Goal: Task Accomplishment & Management: Use online tool/utility

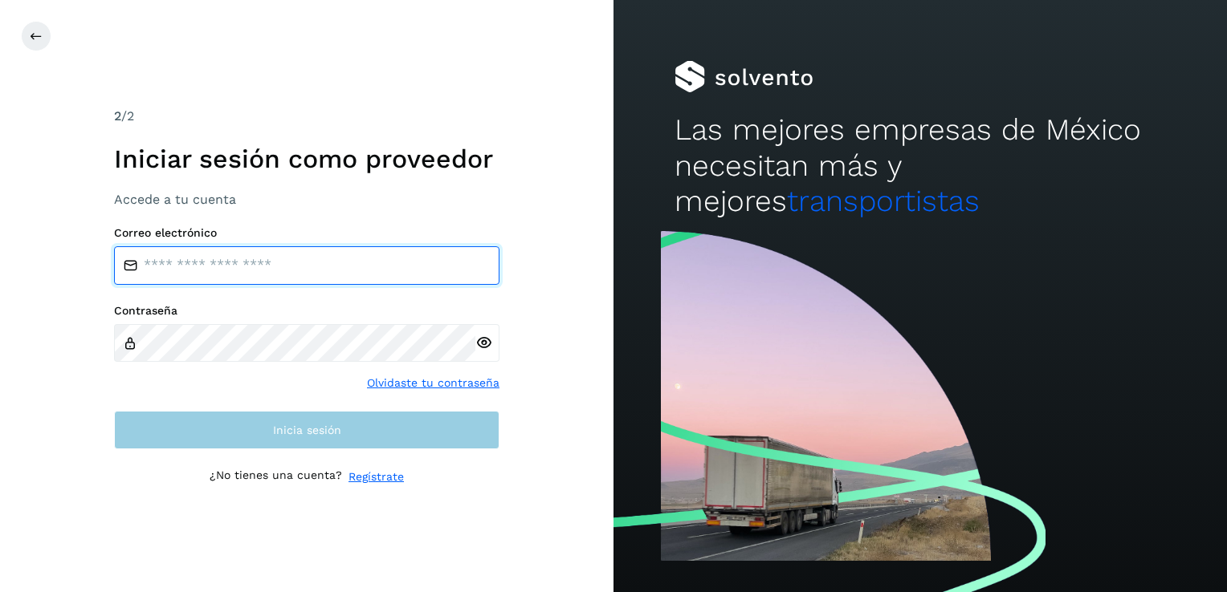
type input "**********"
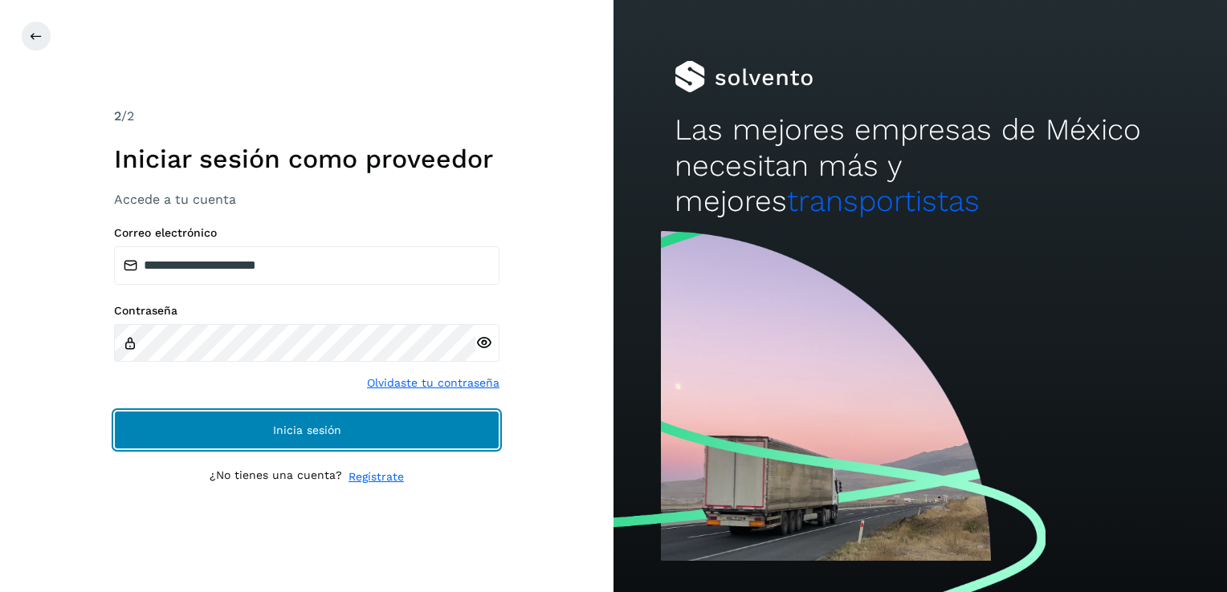
click at [280, 441] on button "Inicia sesión" at bounding box center [306, 430] width 385 height 39
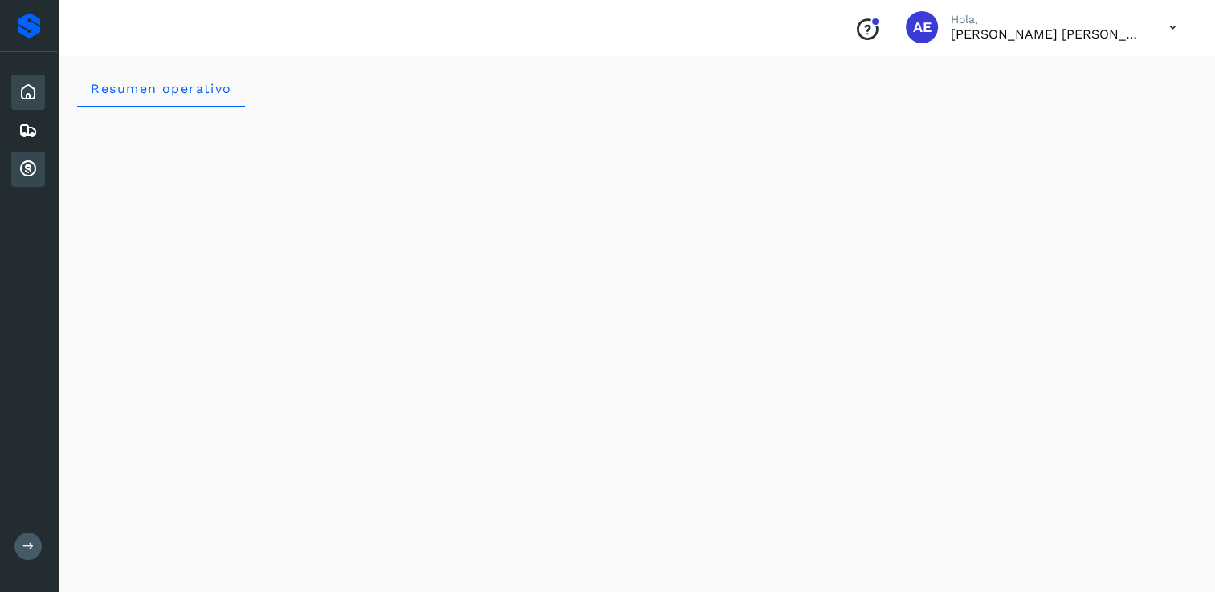
click at [34, 168] on icon at bounding box center [27, 169] width 19 height 19
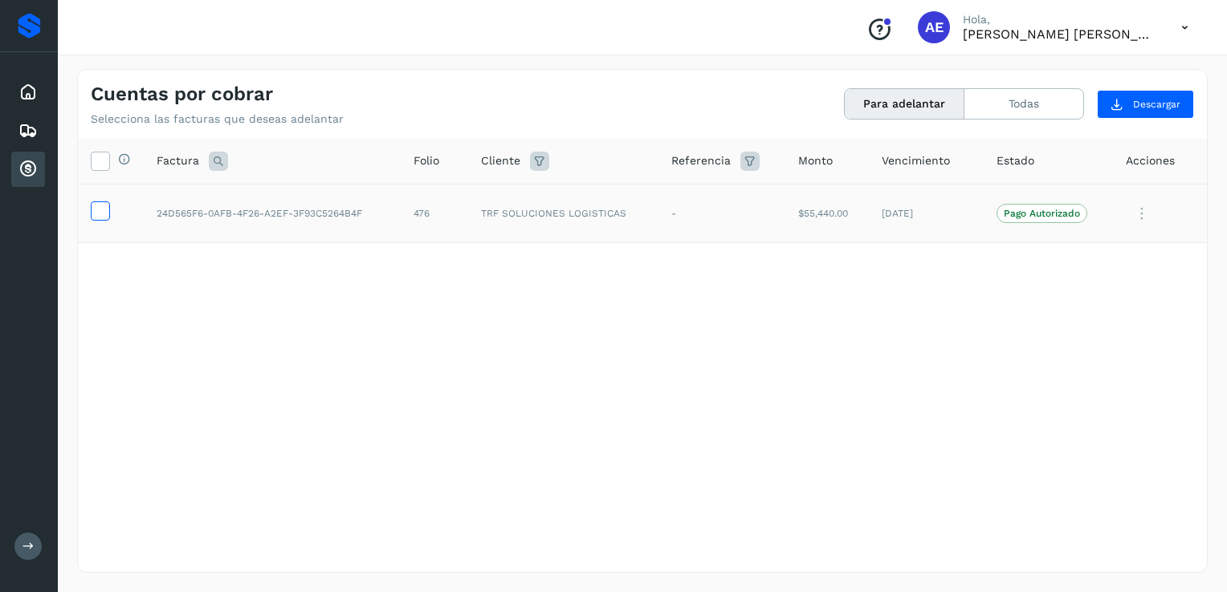
click at [103, 213] on icon at bounding box center [100, 210] width 17 height 17
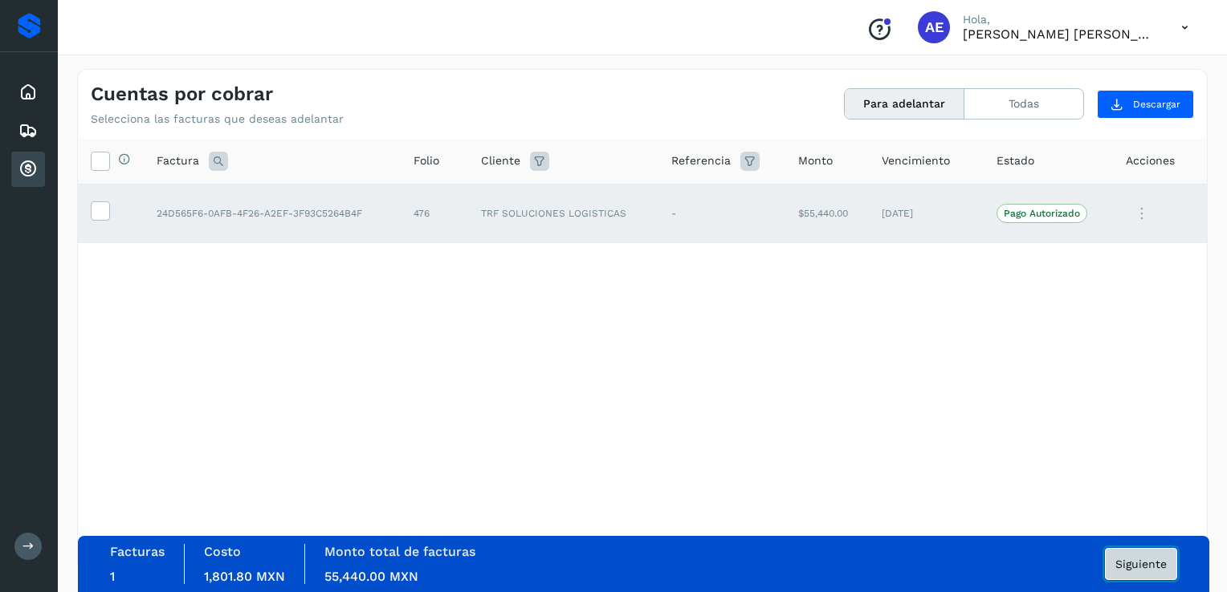
click at [1123, 562] on span "Siguiente" at bounding box center [1140, 564] width 51 height 11
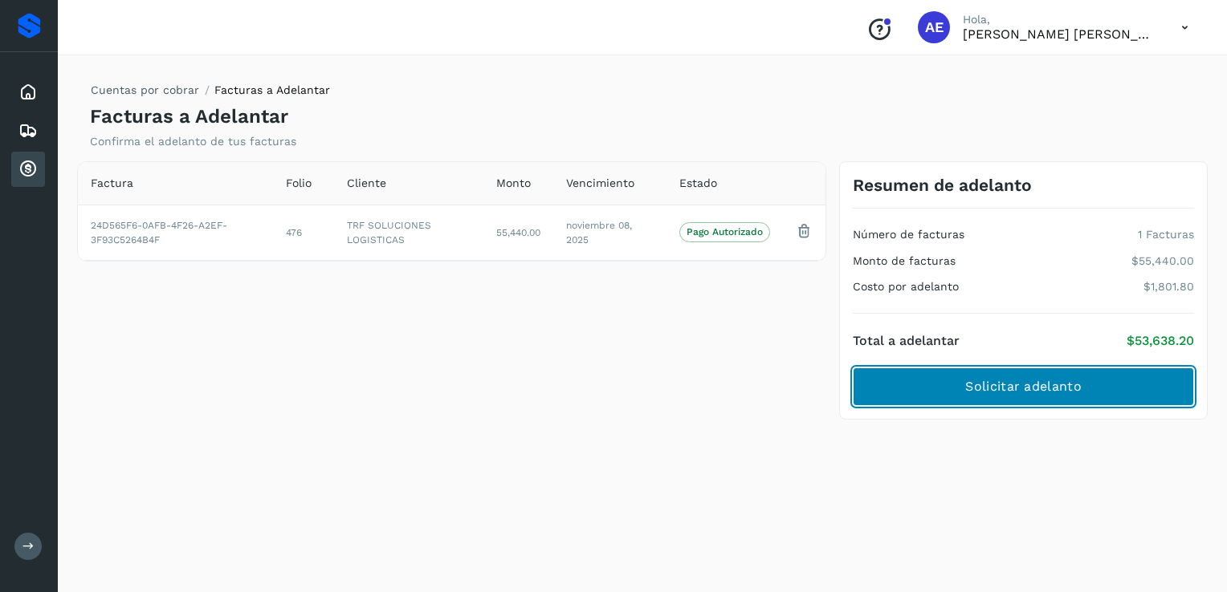
click at [1153, 389] on button "Solicitar adelanto" at bounding box center [1023, 387] width 341 height 39
